Goal: Task Accomplishment & Management: Use online tool/utility

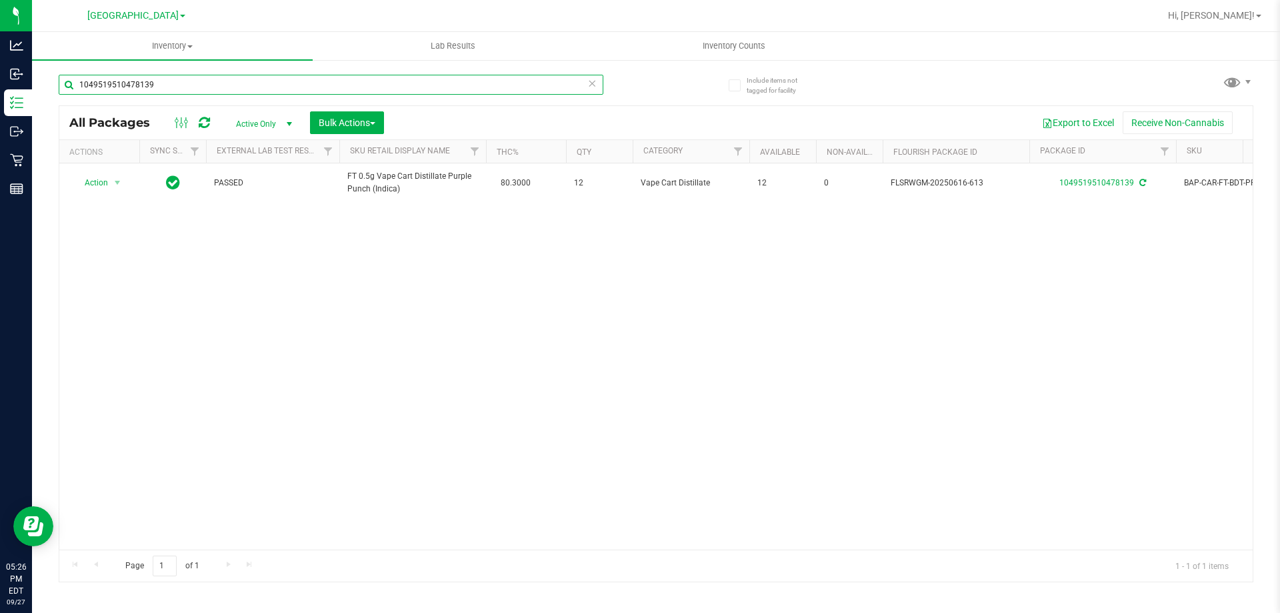
click at [233, 77] on input "1049519510478139" at bounding box center [331, 85] width 545 height 20
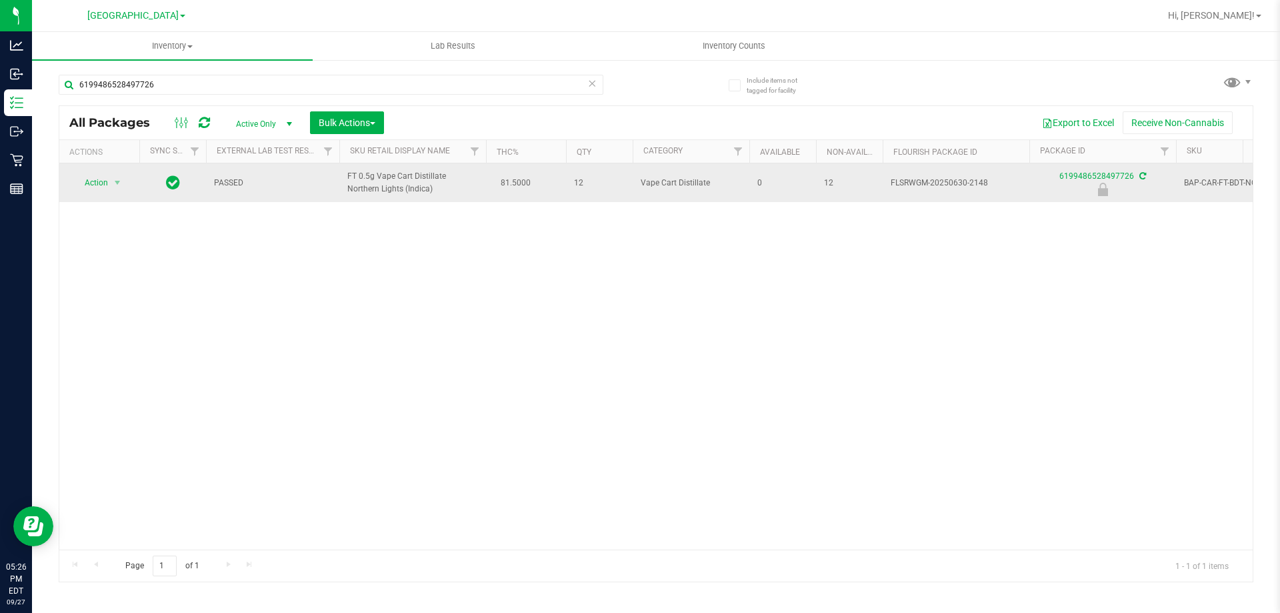
drag, startPoint x: 367, startPoint y: 179, endPoint x: 409, endPoint y: 191, distance: 43.9
click at [409, 191] on tr "Action Action Edit attributes Global inventory Locate package Package audit log…" at bounding box center [1291, 182] width 2464 height 39
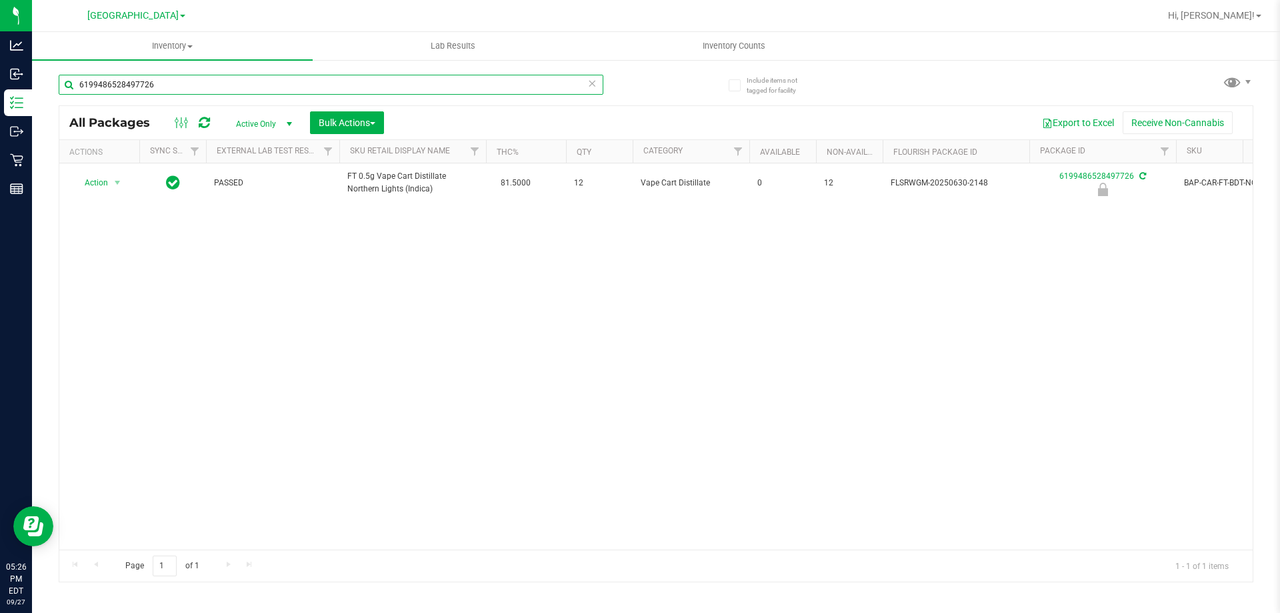
click at [159, 89] on input "6199486528497726" at bounding box center [331, 85] width 545 height 20
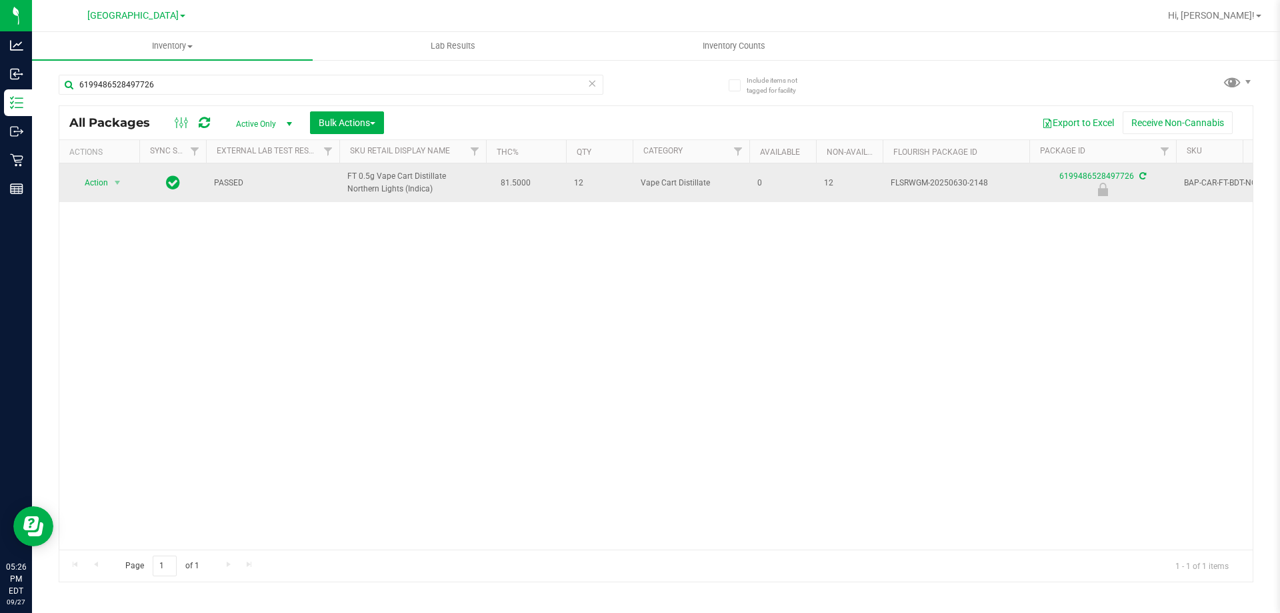
drag, startPoint x: 345, startPoint y: 175, endPoint x: 392, endPoint y: 191, distance: 49.1
click at [405, 195] on td "FT 0.5g Vape Cart Distillate Northern Lights (Indica)" at bounding box center [412, 182] width 147 height 39
copy span "FT 0.5g Vape Cart Distillate Northern Lights (Indica)"
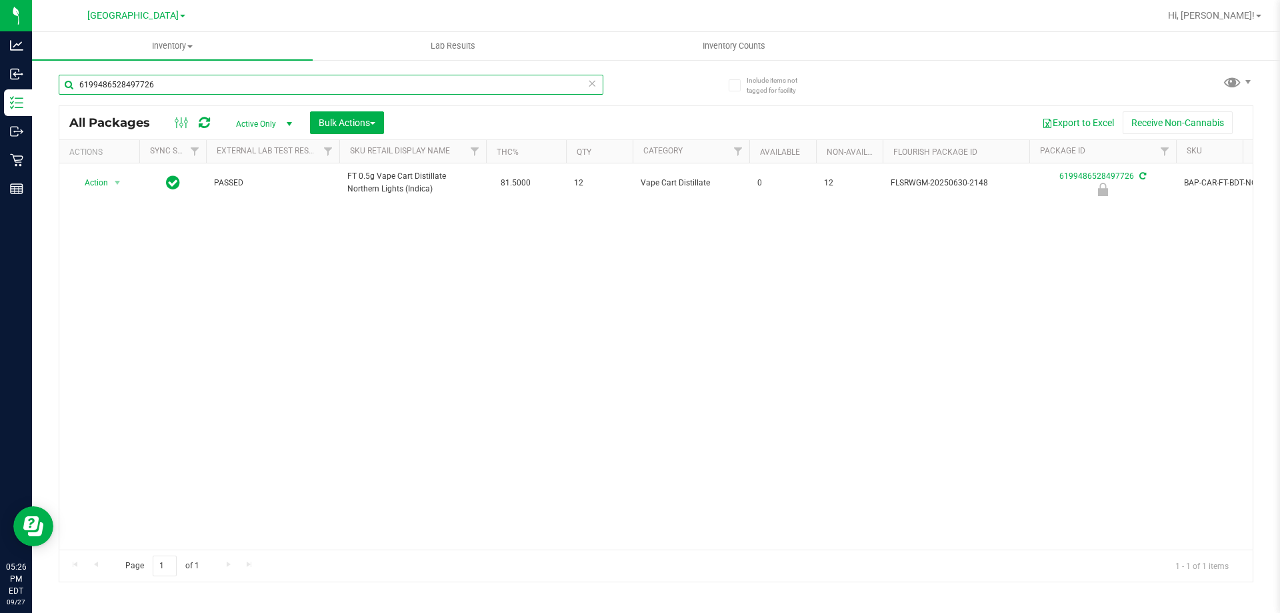
click at [145, 84] on input "6199486528497726" at bounding box center [331, 85] width 545 height 20
paste input "FT 0.5g Vape Cart Distillate Northern Lights (Indica)"
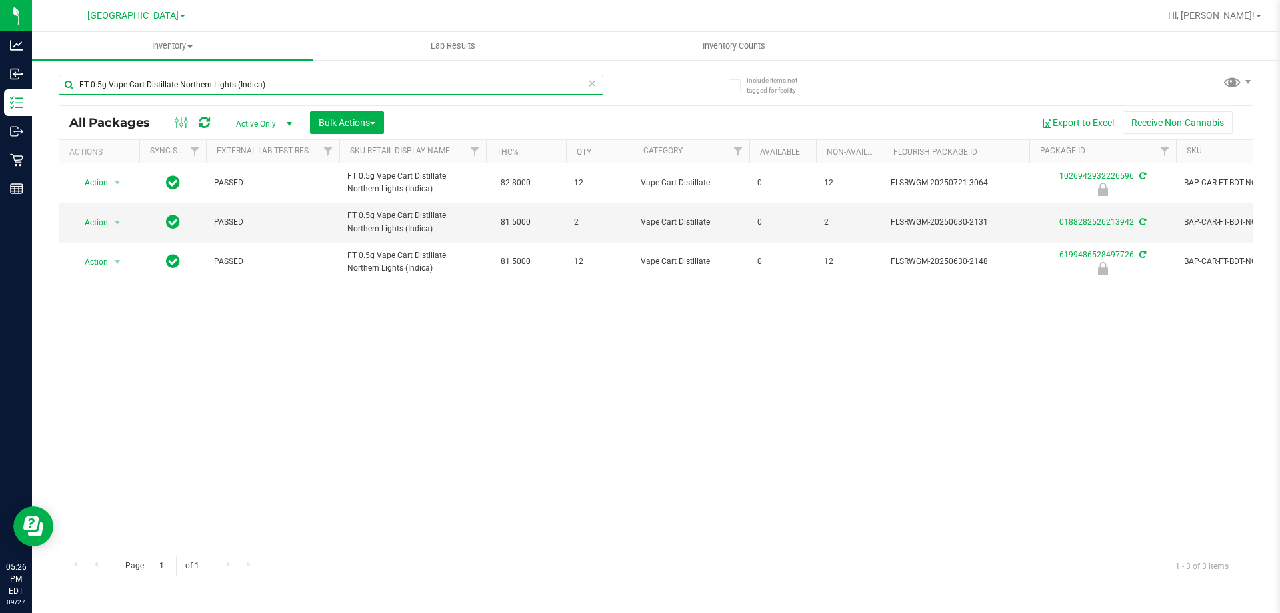
click at [281, 87] on input "FT 0.5g Vape Cart Distillate Northern Lights (Indica)" at bounding box center [331, 85] width 545 height 20
type input "6199486528497726"
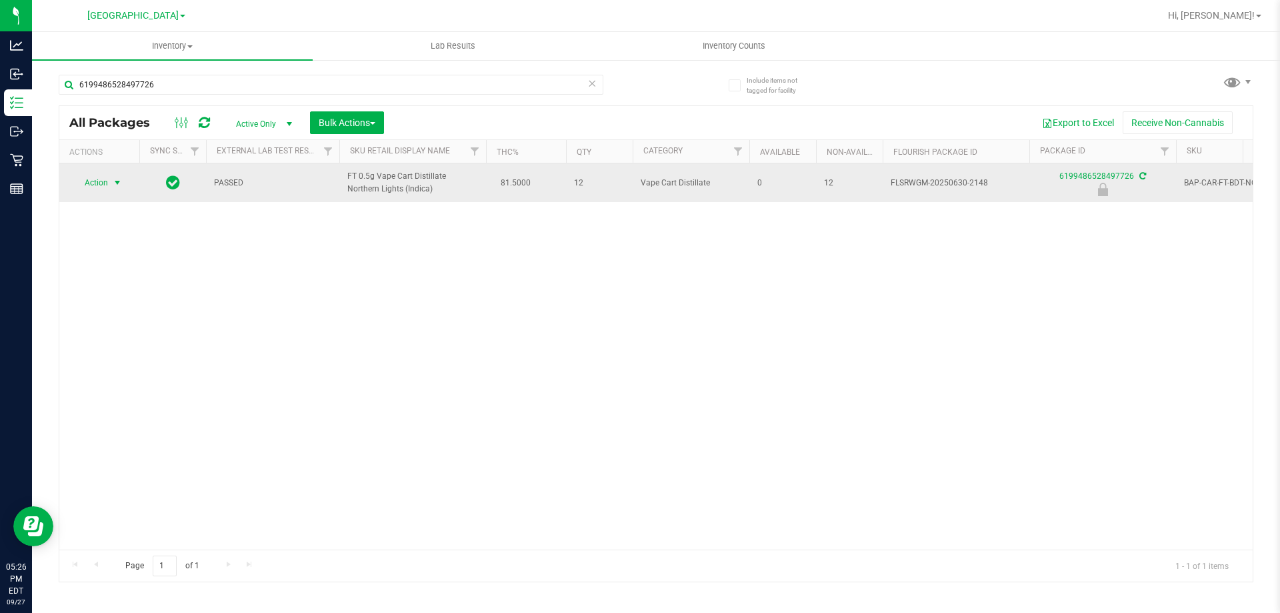
click at [101, 180] on span "Action" at bounding box center [91, 182] width 36 height 19
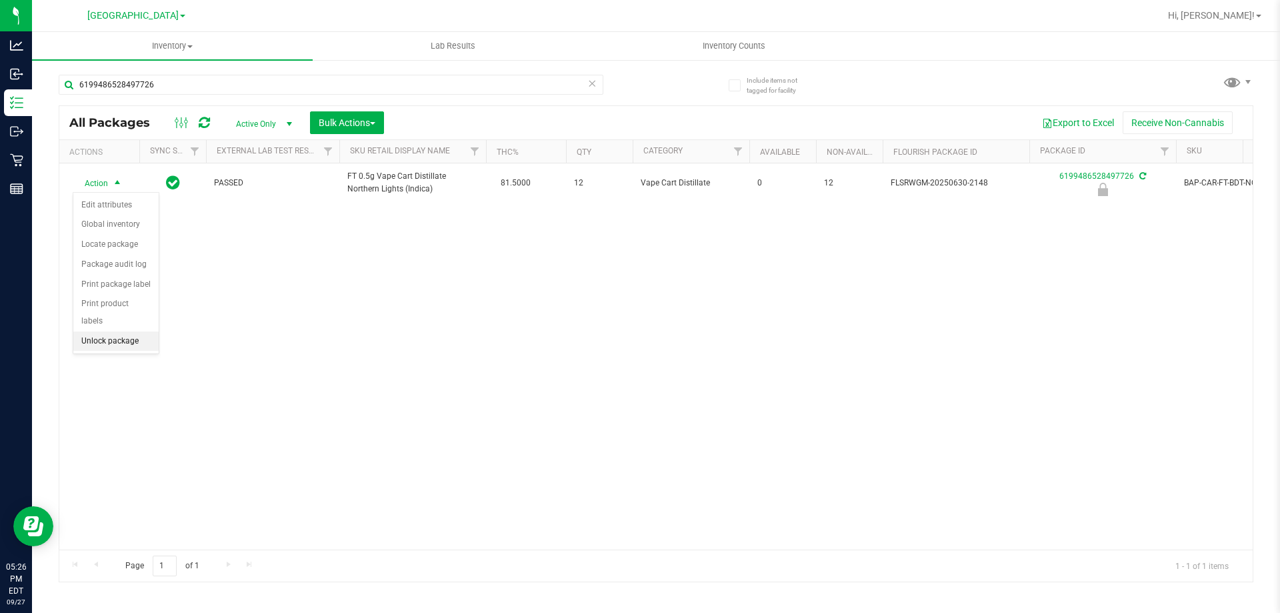
click at [125, 331] on li "Unlock package" at bounding box center [115, 341] width 85 height 20
